Goal: Task Accomplishment & Management: Manage account settings

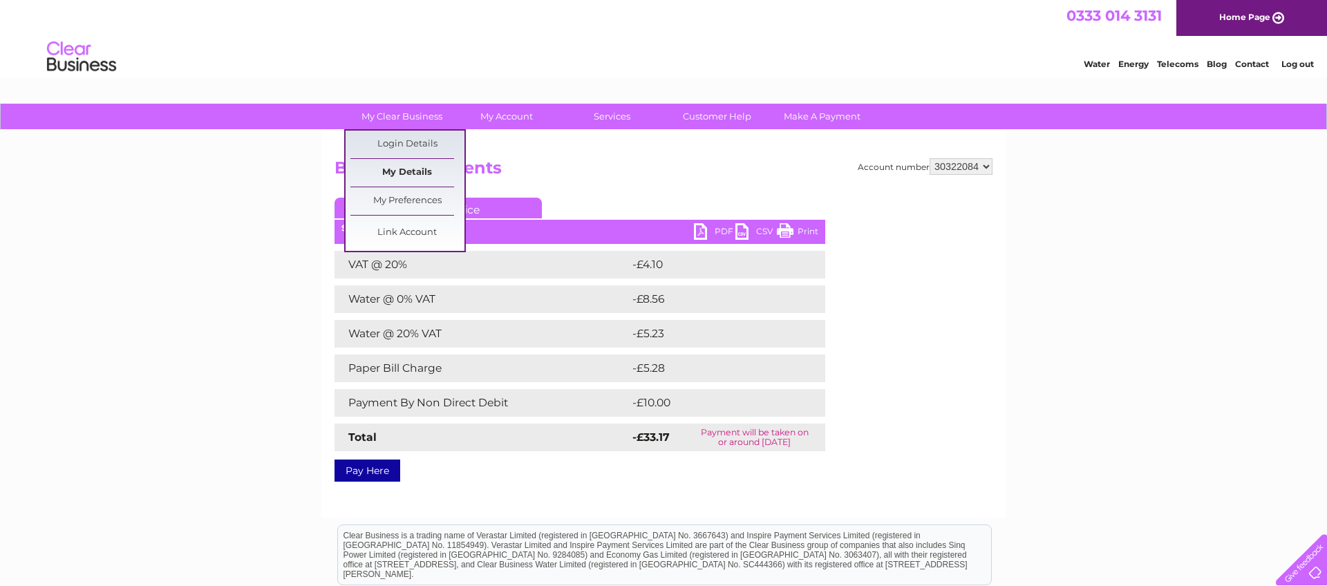
drag, startPoint x: 402, startPoint y: 170, endPoint x: 407, endPoint y: 160, distance: 11.7
click at [402, 171] on link "My Details" at bounding box center [407, 173] width 114 height 28
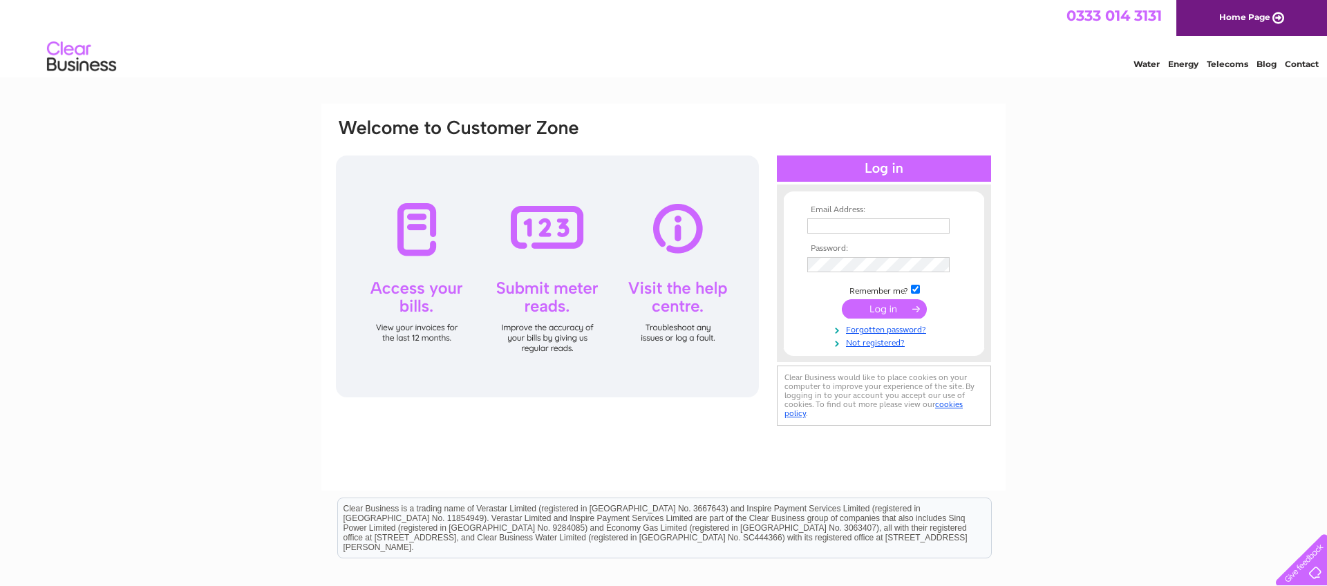
type input "[EMAIL_ADDRESS][DOMAIN_NAME]"
click at [876, 308] on input "submit" at bounding box center [884, 308] width 85 height 19
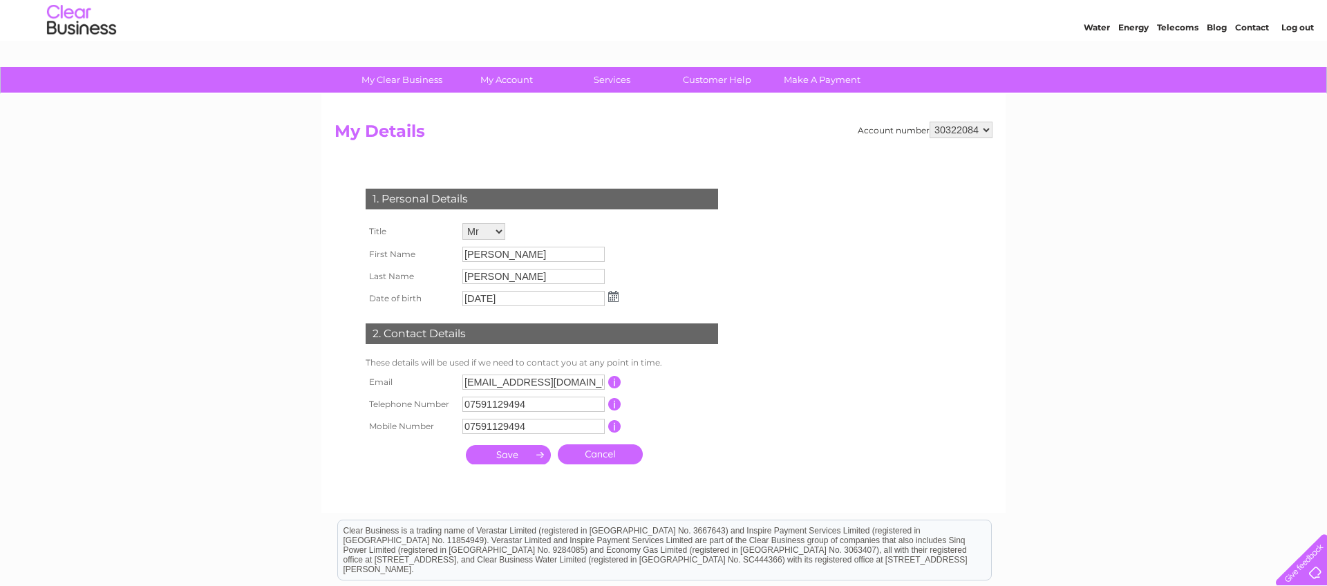
scroll to position [41, 0]
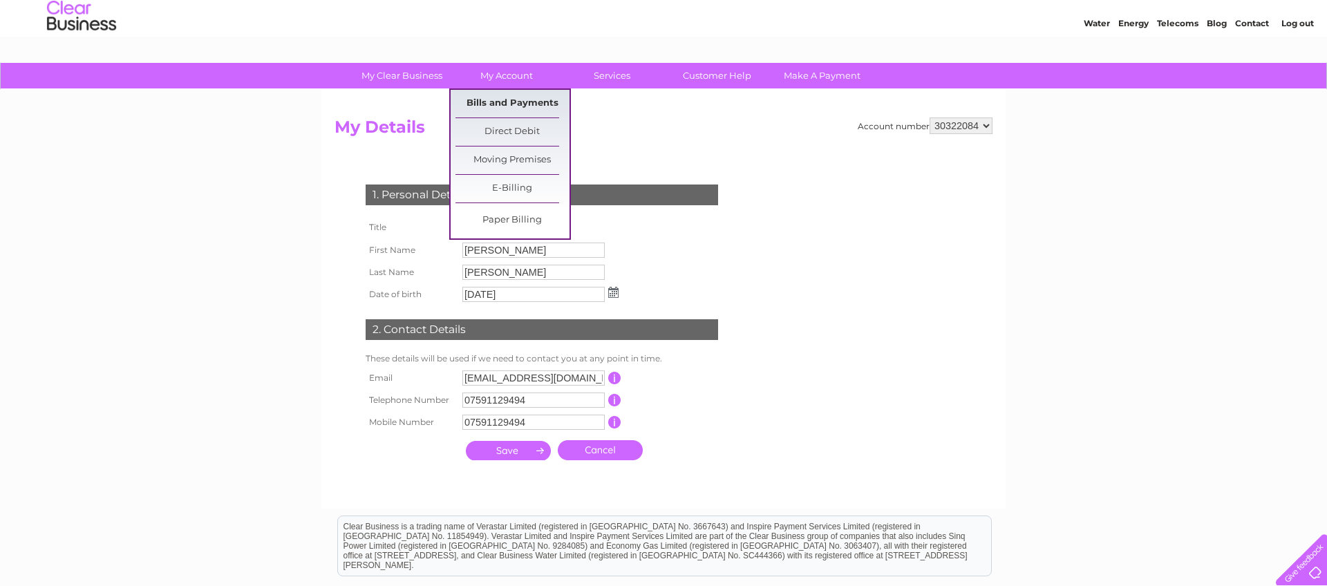
click at [510, 104] on link "Bills and Payments" at bounding box center [512, 104] width 114 height 28
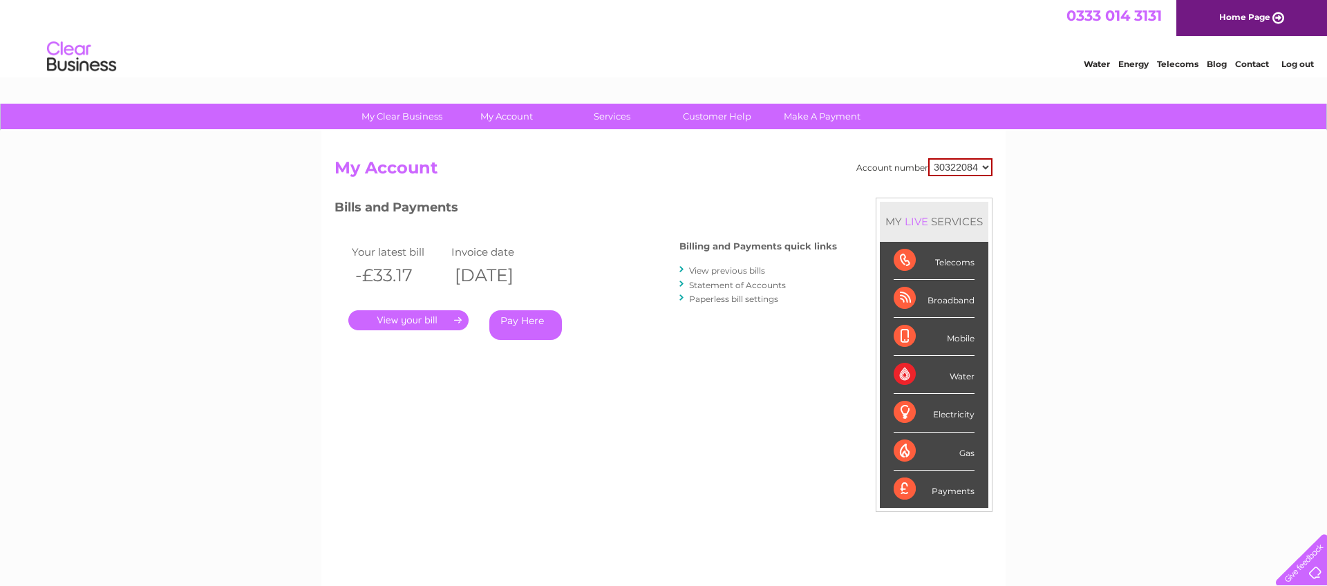
click at [437, 318] on link "." at bounding box center [408, 320] width 120 height 20
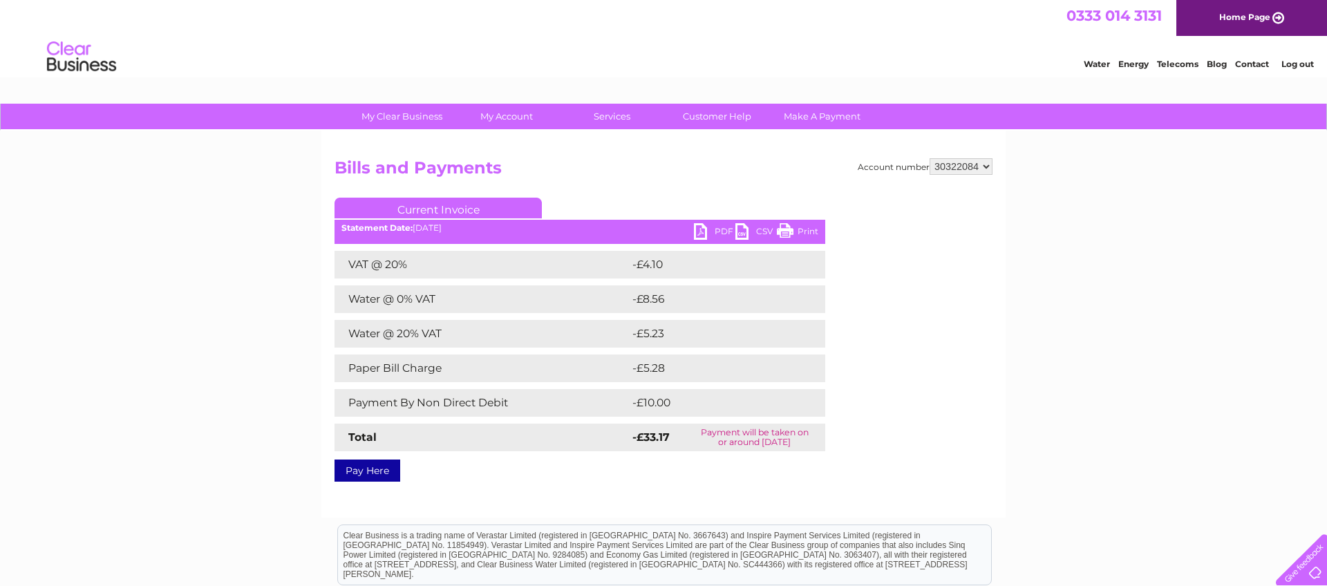
click at [701, 232] on link "PDF" at bounding box center [714, 233] width 41 height 20
